Goal: Information Seeking & Learning: Learn about a topic

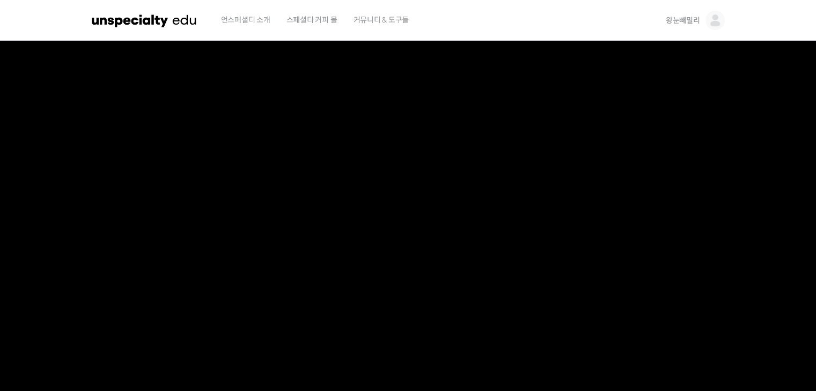
click at [715, 23] on img at bounding box center [714, 20] width 19 height 19
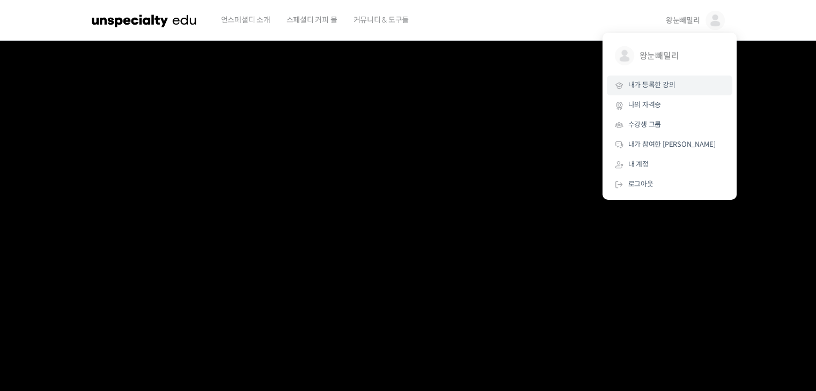
click at [639, 83] on span "내가 등록한 강의" at bounding box center [651, 84] width 47 height 9
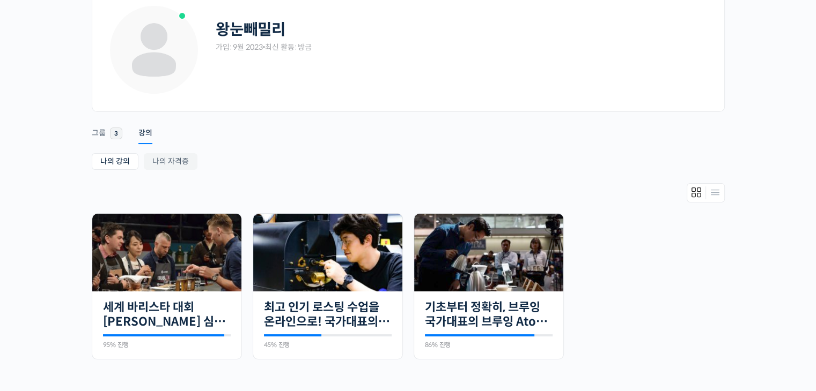
scroll to position [107, 0]
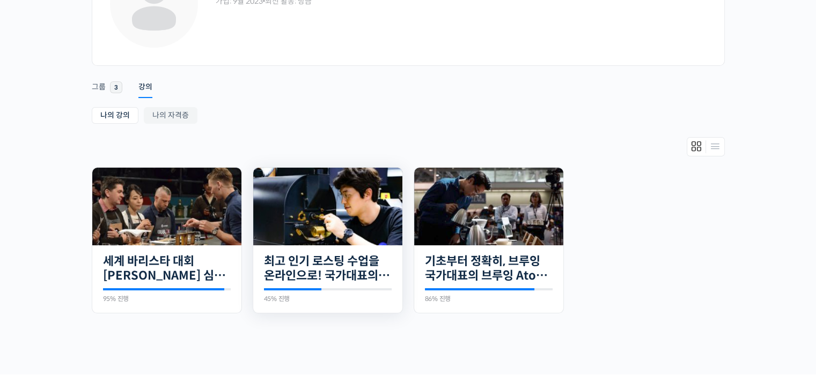
click at [339, 230] on img at bounding box center [327, 207] width 149 height 78
click at [329, 260] on link "최고 인기 로스팅 수업을 온라인으로! 국가대표의 로스팅 클래스" at bounding box center [328, 268] width 128 height 29
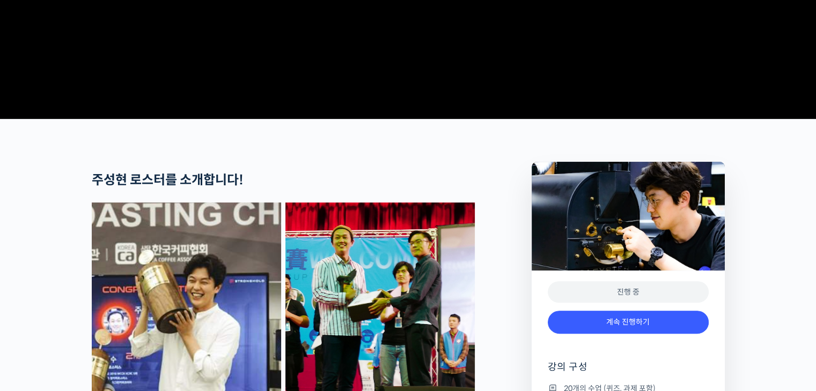
scroll to position [322, 0]
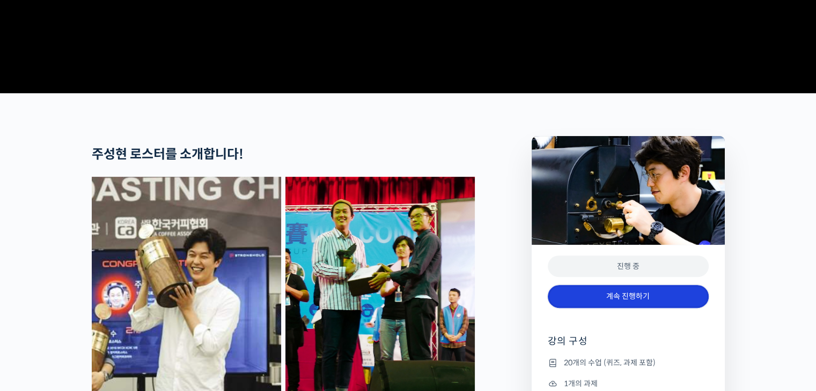
click at [625, 308] on link "계속 진행하기" at bounding box center [627, 296] width 161 height 23
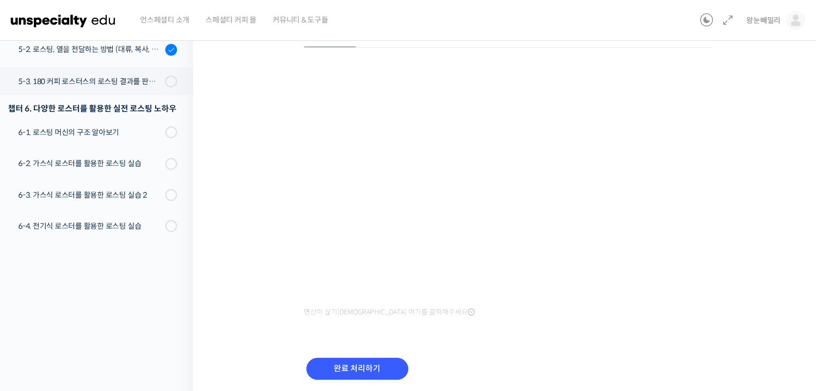
scroll to position [172, 0]
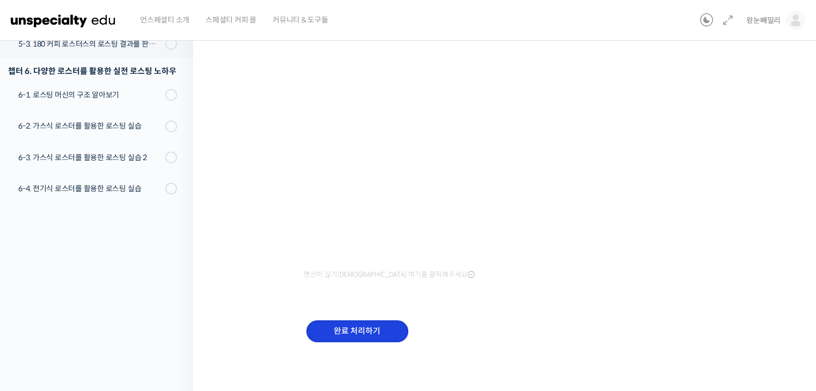
click at [350, 330] on input "완료 처리하기" at bounding box center [357, 332] width 102 height 22
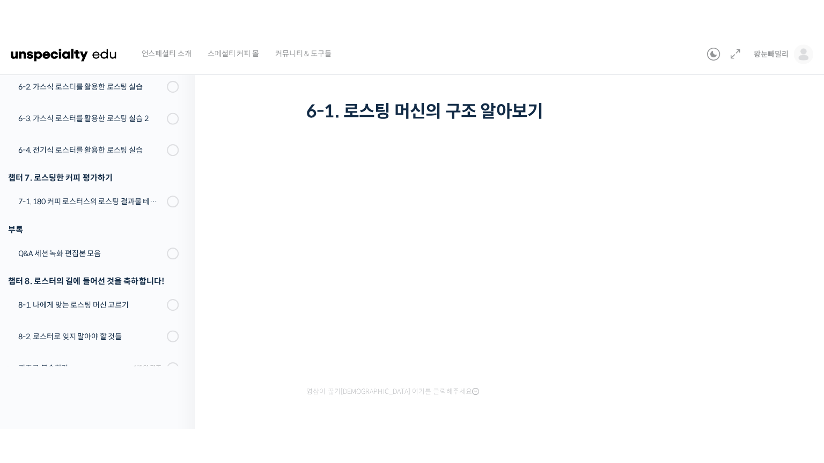
scroll to position [540, 0]
